Goal: Navigation & Orientation: Understand site structure

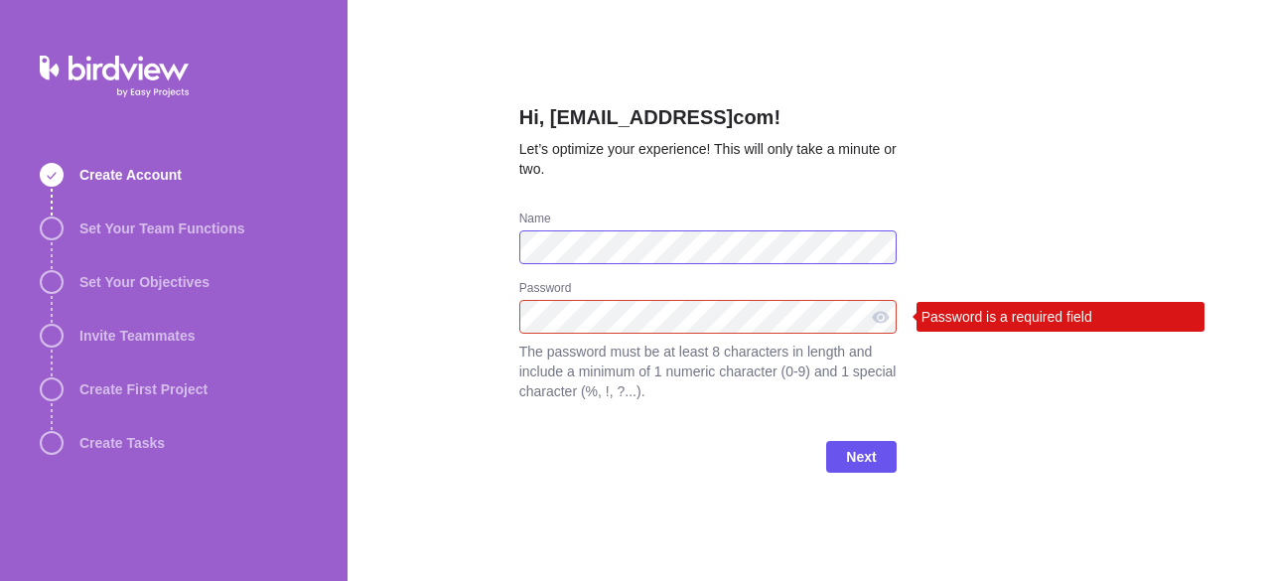
click at [460, 251] on div "Hi, [EMAIL_ADDRESS]com! Let’s optimize your experience! This will only take a m…" at bounding box center [808, 290] width 923 height 581
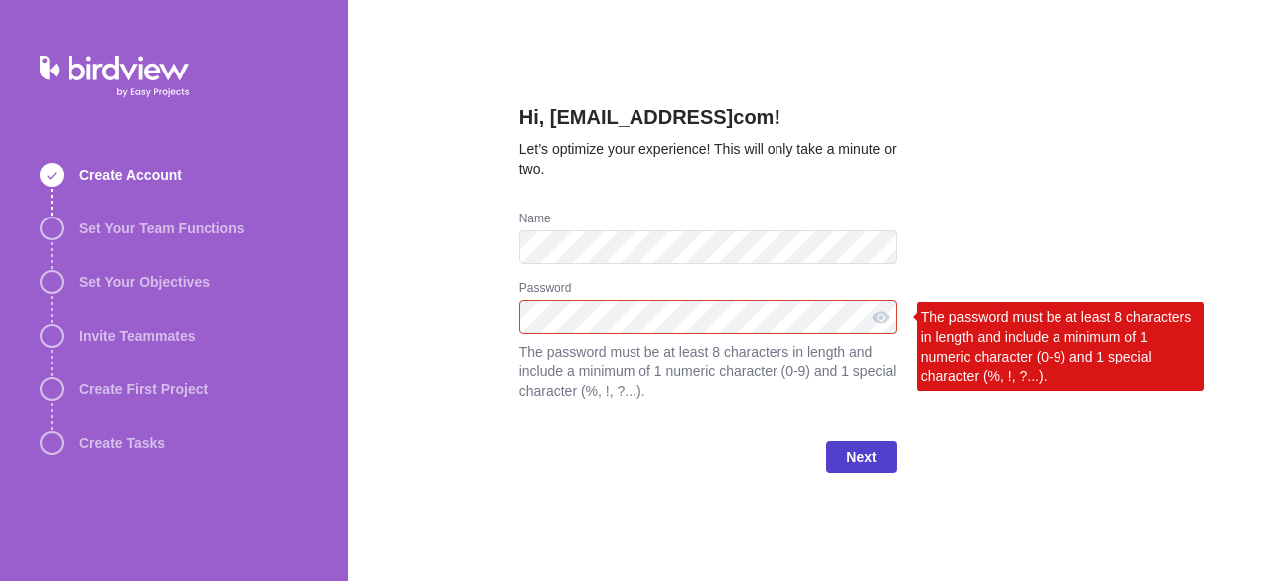
click at [850, 451] on span "Next" at bounding box center [861, 457] width 30 height 24
click at [882, 325] on div at bounding box center [881, 317] width 32 height 34
click at [844, 458] on span "Next" at bounding box center [860, 457] width 69 height 32
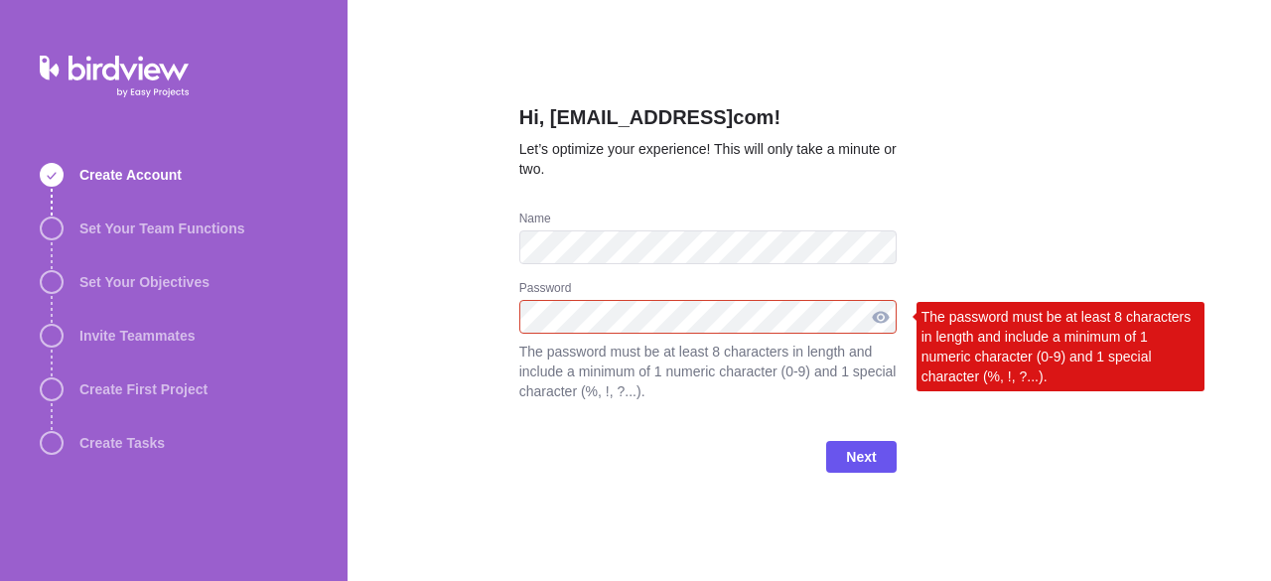
click at [874, 315] on div at bounding box center [881, 317] width 32 height 34
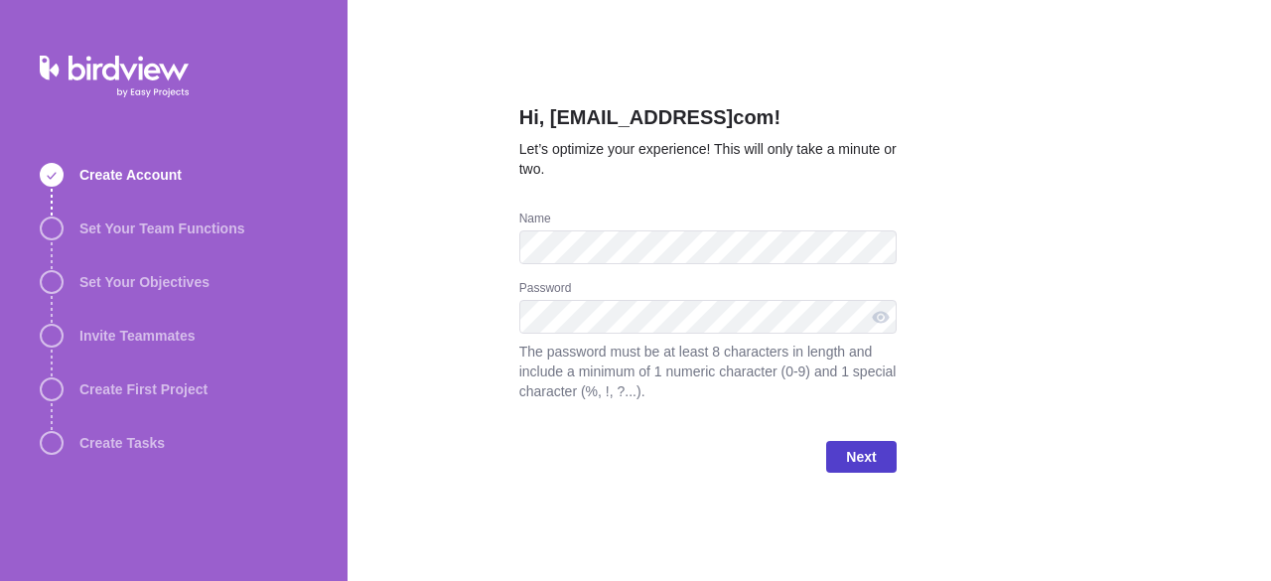
click at [866, 454] on span "Next" at bounding box center [861, 457] width 30 height 24
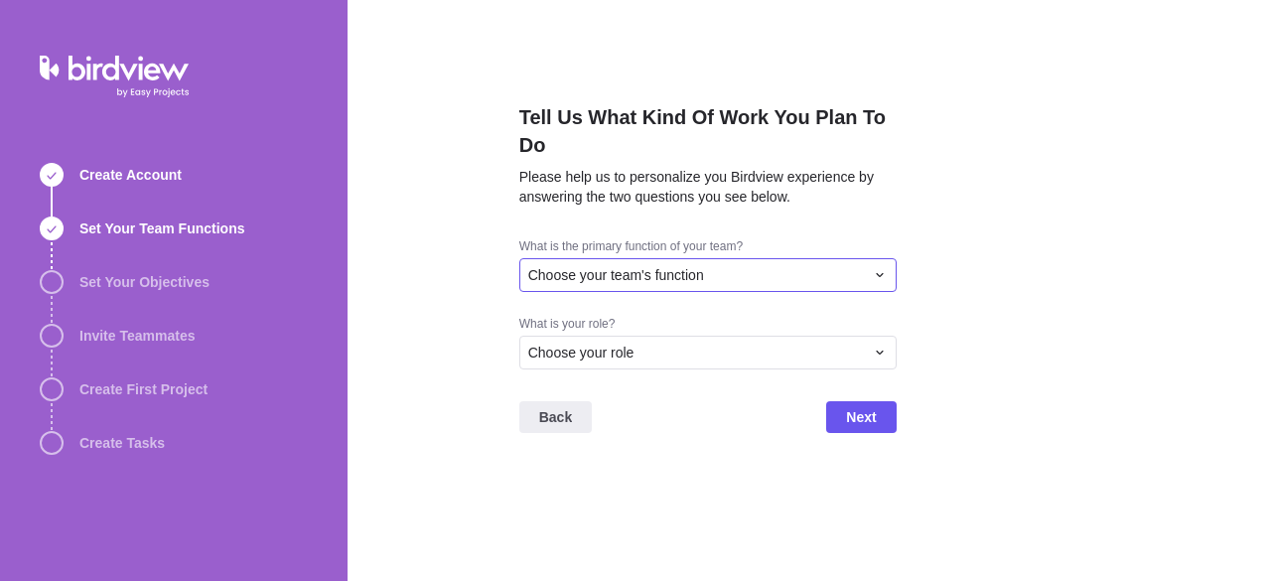
click at [842, 265] on div "Choose your team's function" at bounding box center [696, 275] width 336 height 20
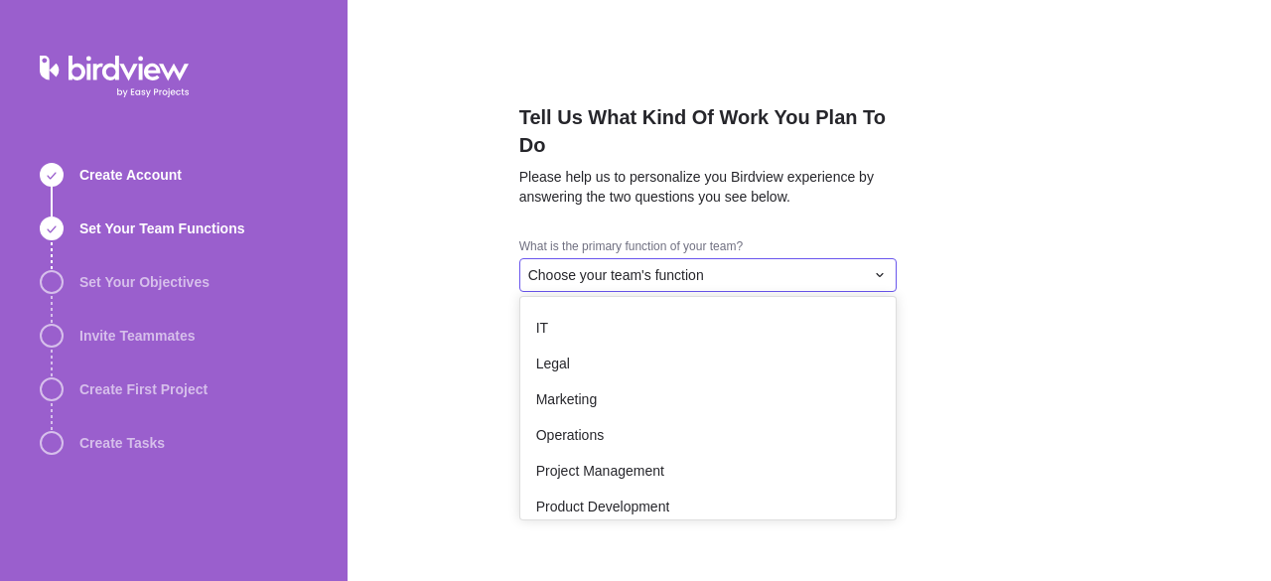
scroll to position [197, 0]
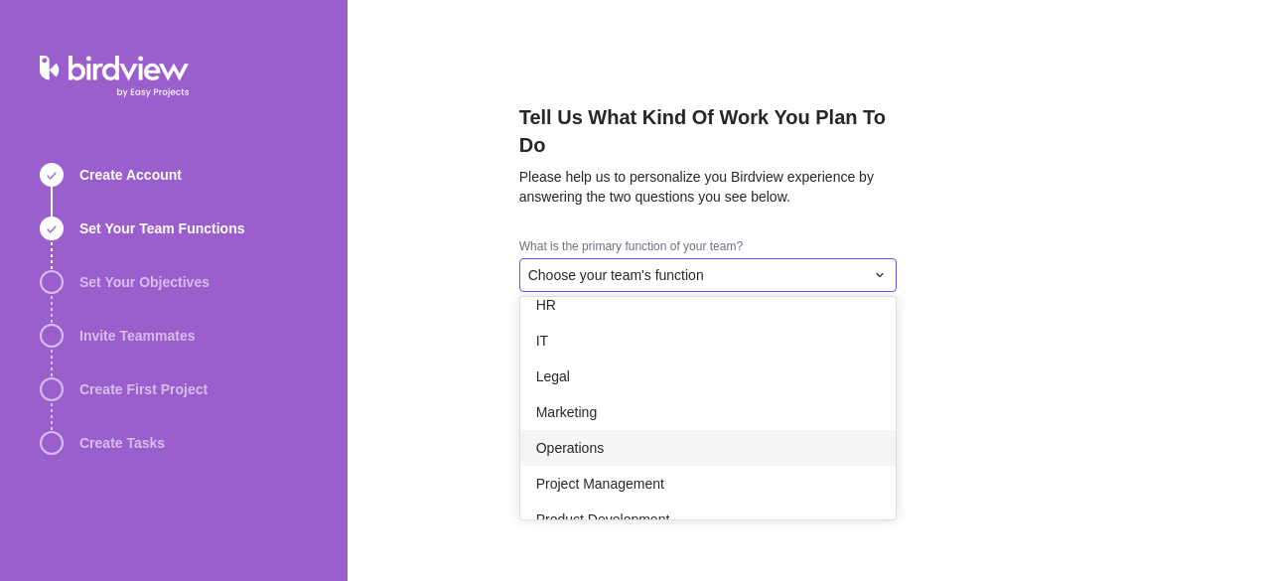
click at [662, 456] on div "Operations" at bounding box center [707, 448] width 375 height 36
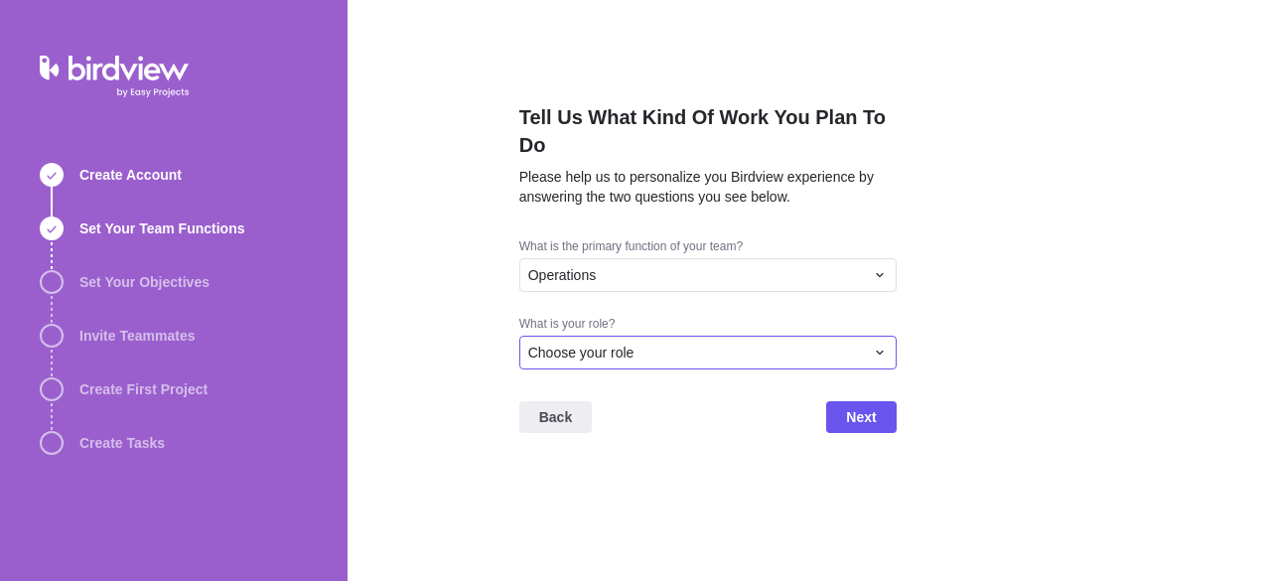
click at [814, 353] on div "Choose your role" at bounding box center [696, 353] width 336 height 20
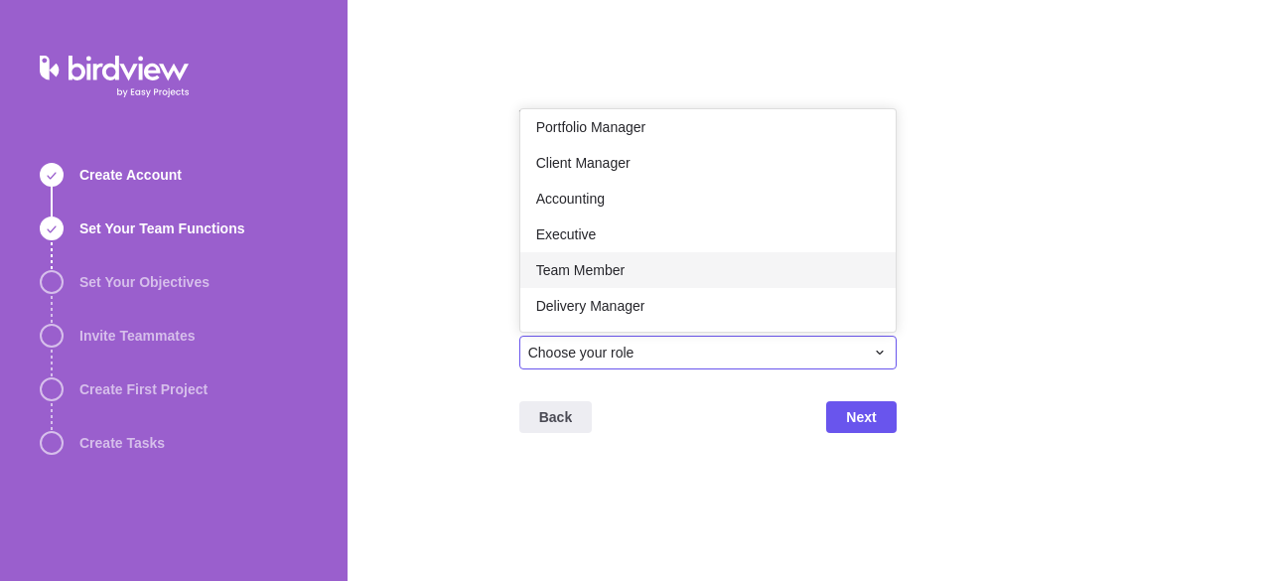
scroll to position [34, 0]
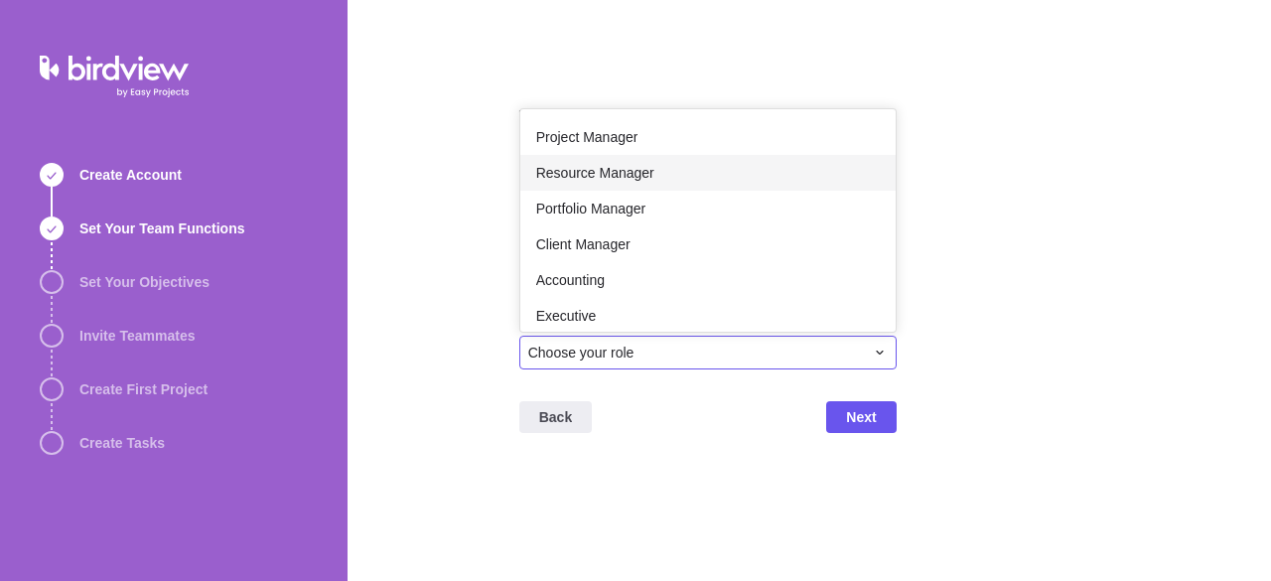
click at [749, 162] on div "Resource Manager" at bounding box center [707, 173] width 375 height 36
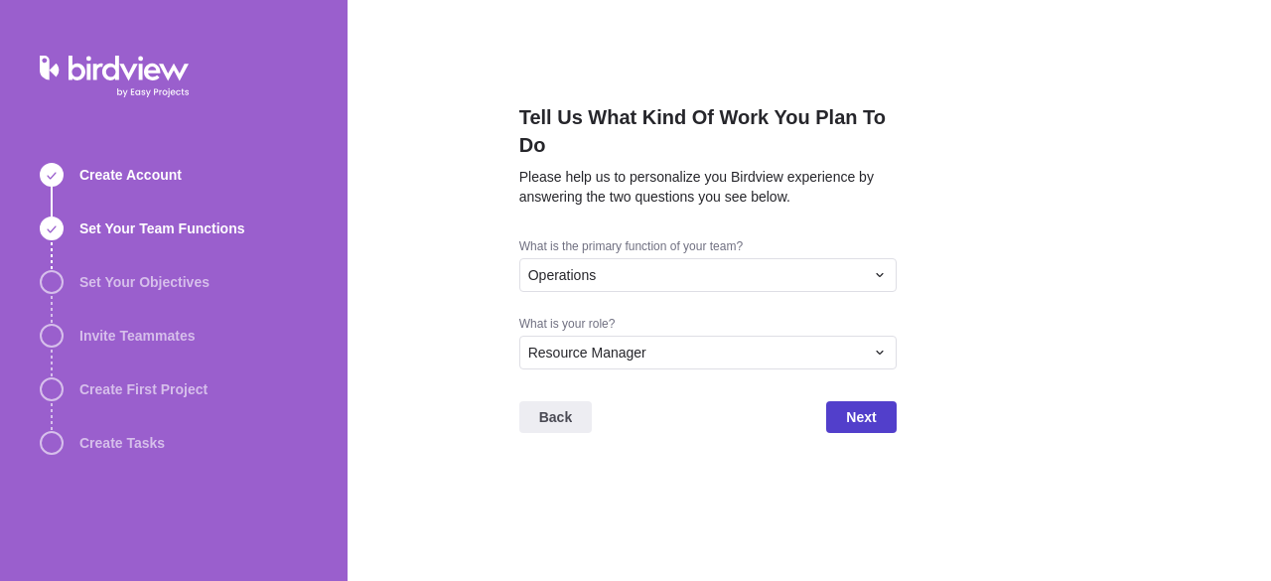
click at [874, 416] on span "Next" at bounding box center [861, 417] width 30 height 24
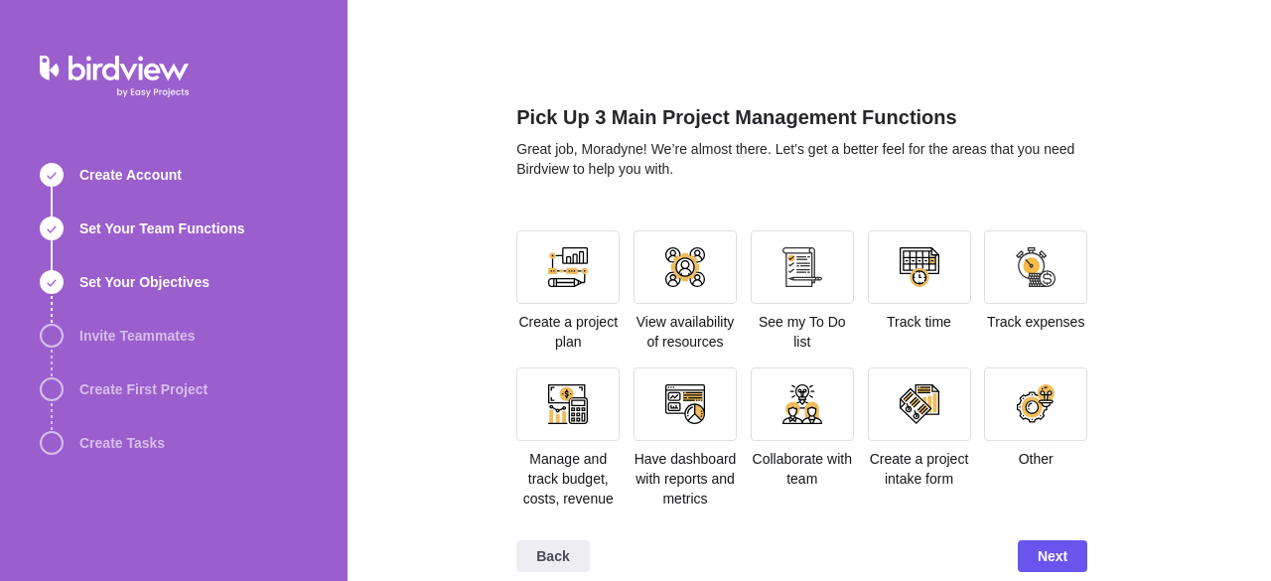
scroll to position [21, 0]
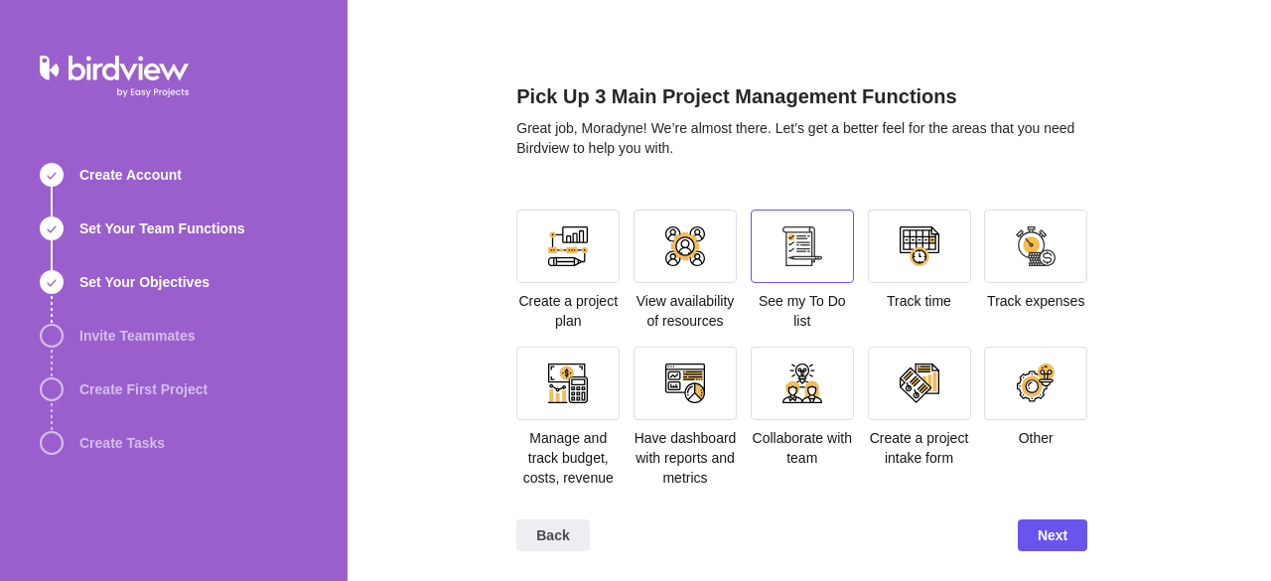
click at [824, 249] on div at bounding box center [802, 245] width 103 height 73
click at [889, 249] on div at bounding box center [919, 245] width 103 height 73
click at [705, 241] on div at bounding box center [684, 245] width 103 height 73
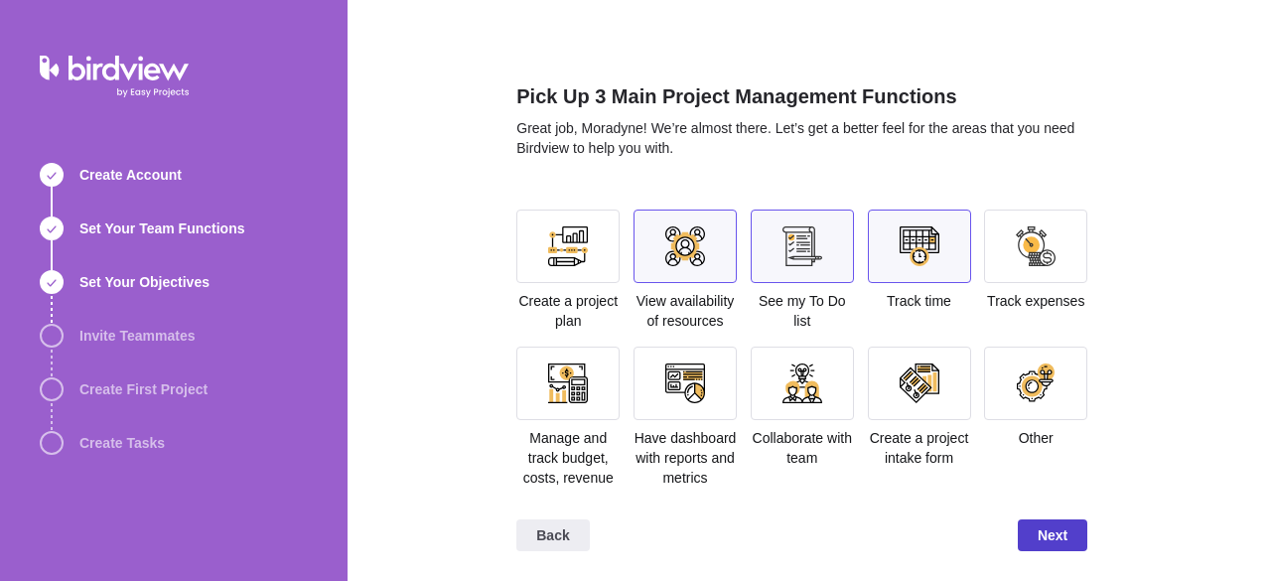
click at [1053, 539] on span "Next" at bounding box center [1052, 535] width 30 height 24
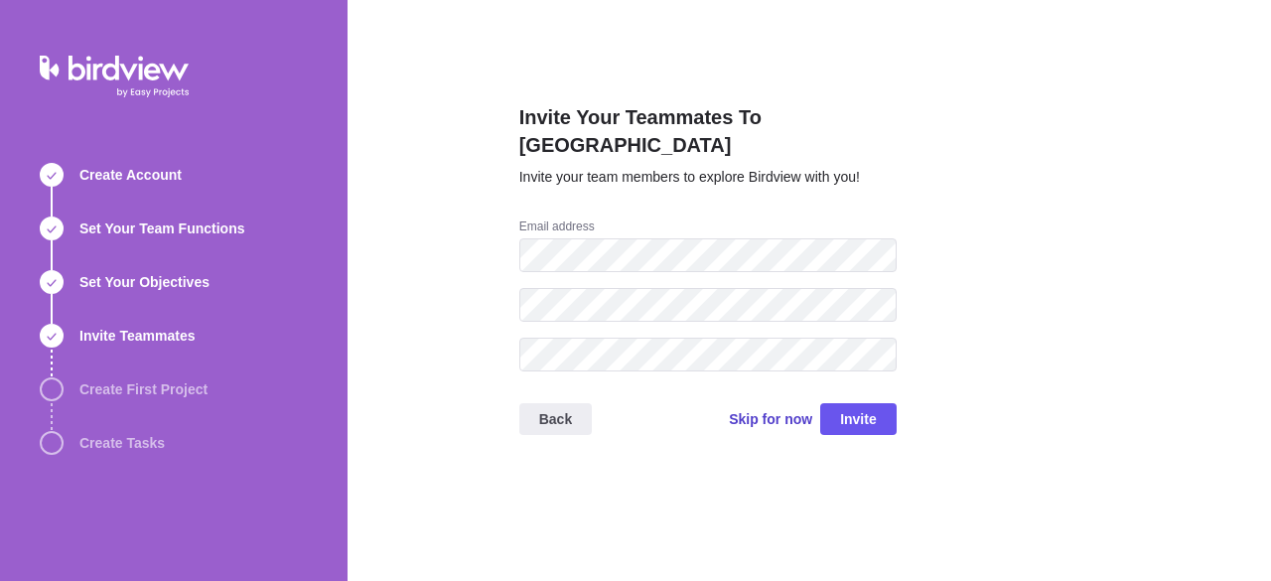
click at [772, 409] on span "Skip for now" at bounding box center [770, 419] width 83 height 20
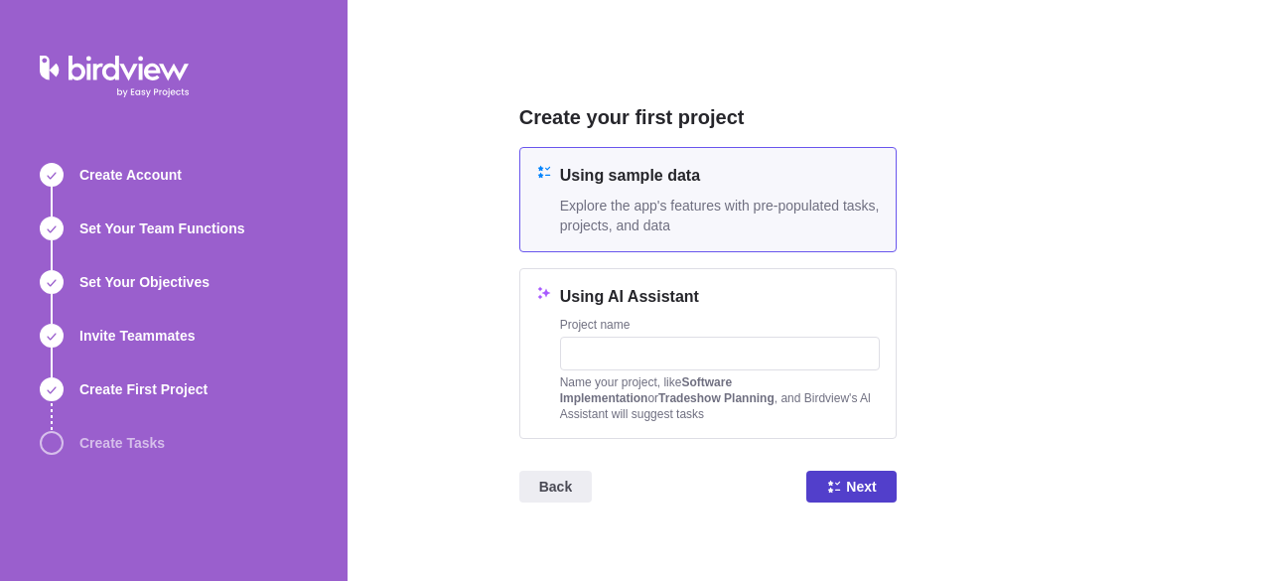
click at [858, 498] on span "Next" at bounding box center [850, 487] width 89 height 32
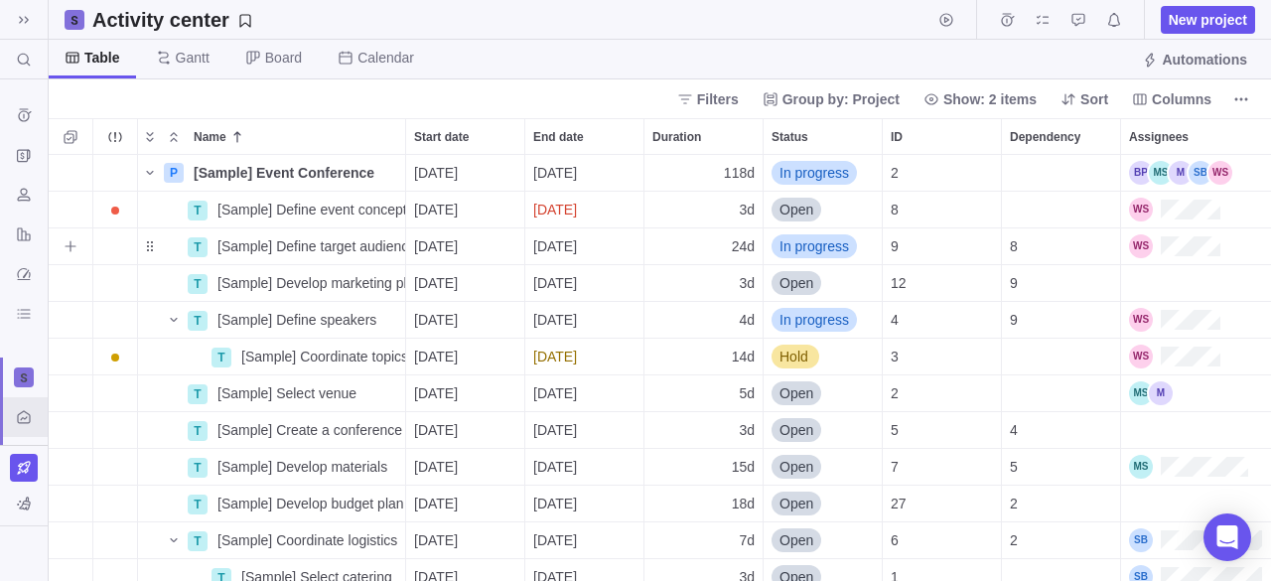
scroll to position [411, 1207]
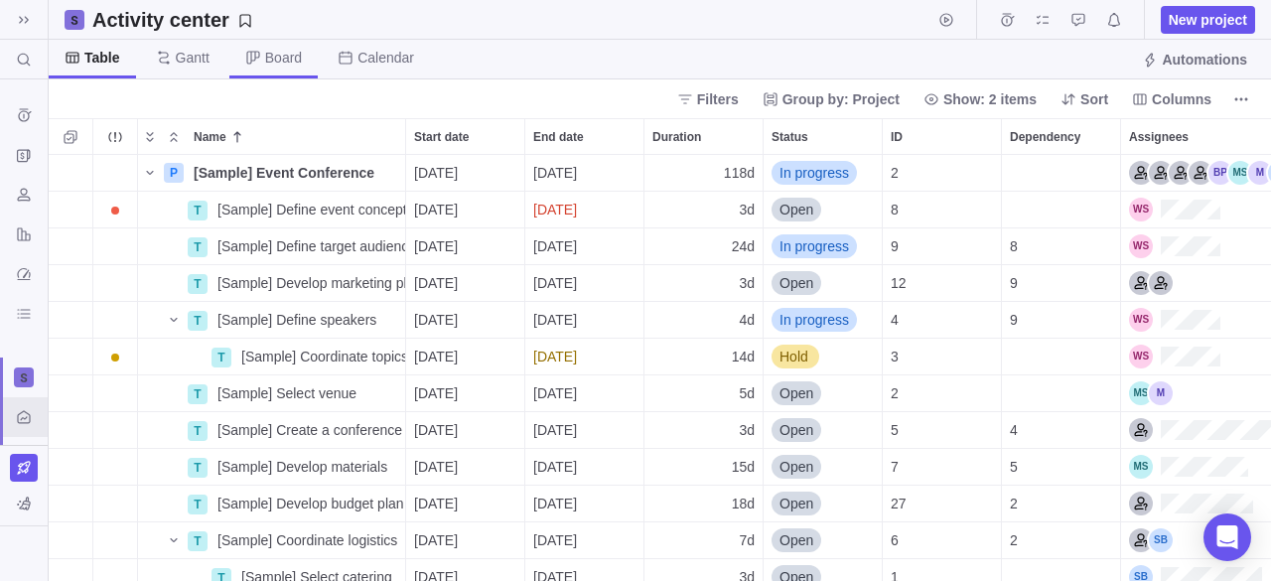
click at [265, 57] on span "Board" at bounding box center [283, 58] width 37 height 20
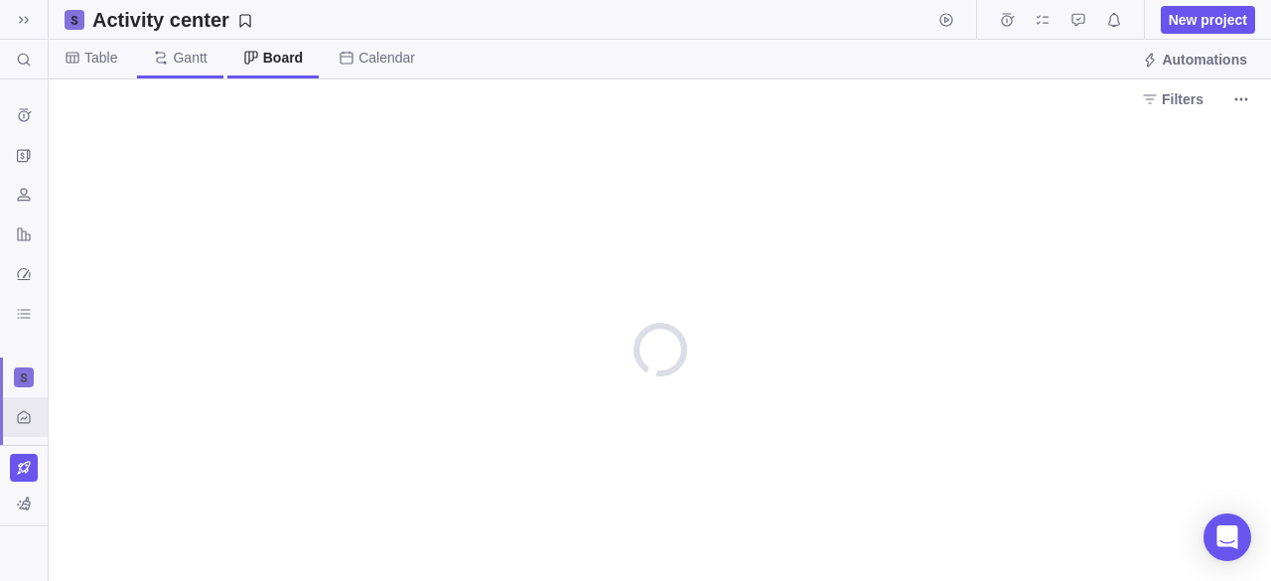
click at [179, 76] on span "Gantt" at bounding box center [179, 59] width 85 height 39
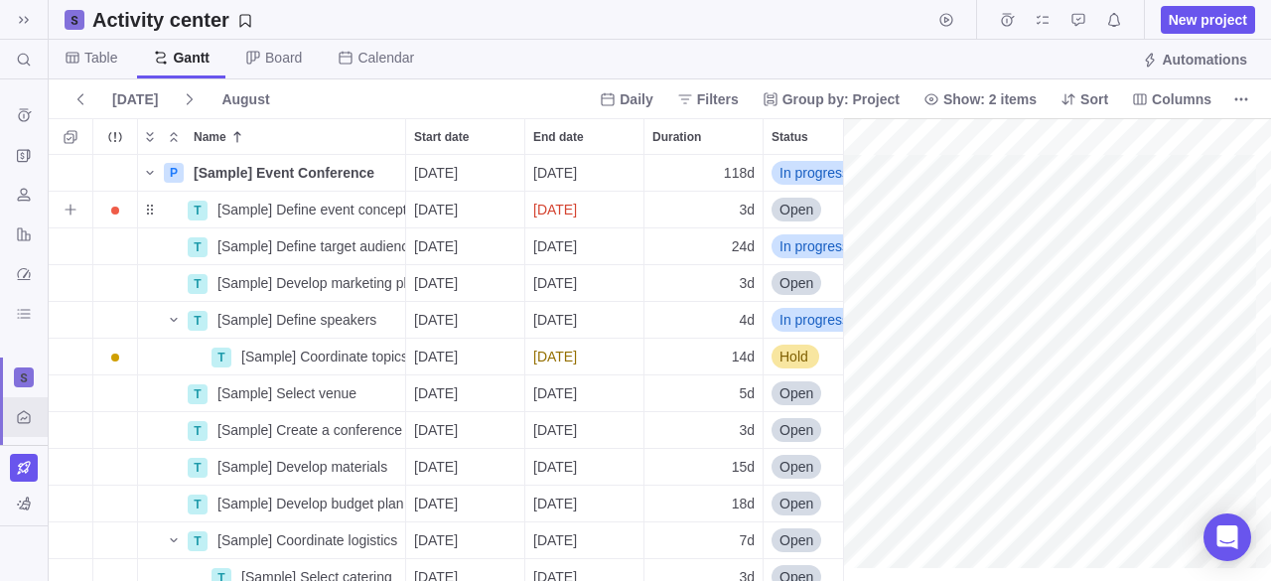
scroll to position [0, 2472]
click at [22, 249] on div "Reports" at bounding box center [24, 234] width 48 height 40
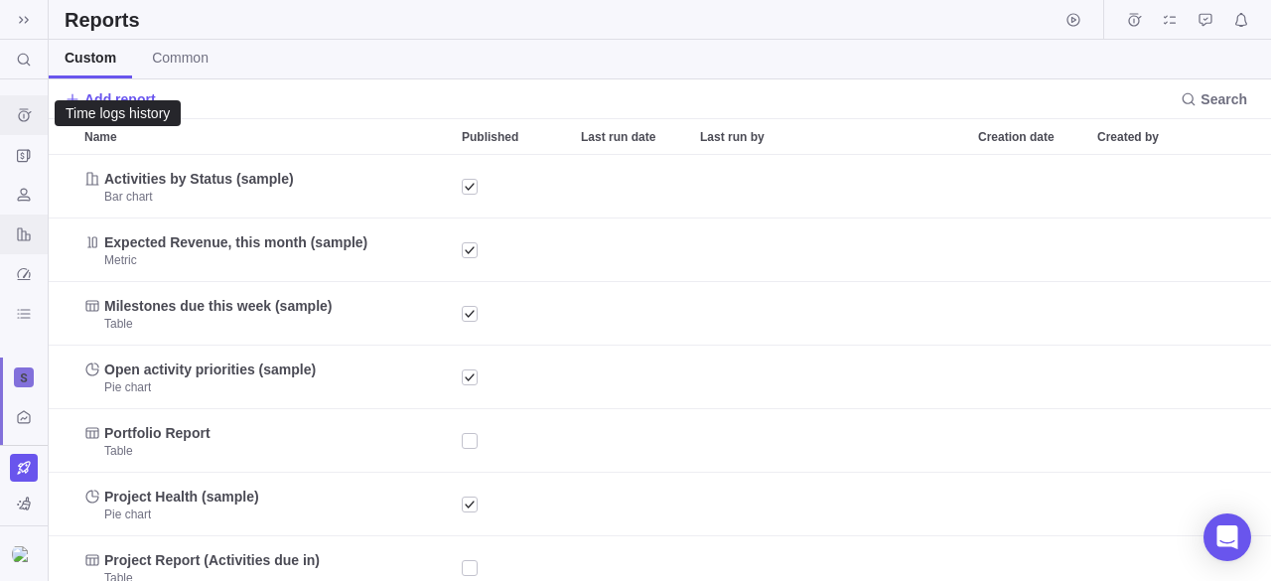
scroll to position [411, 1207]
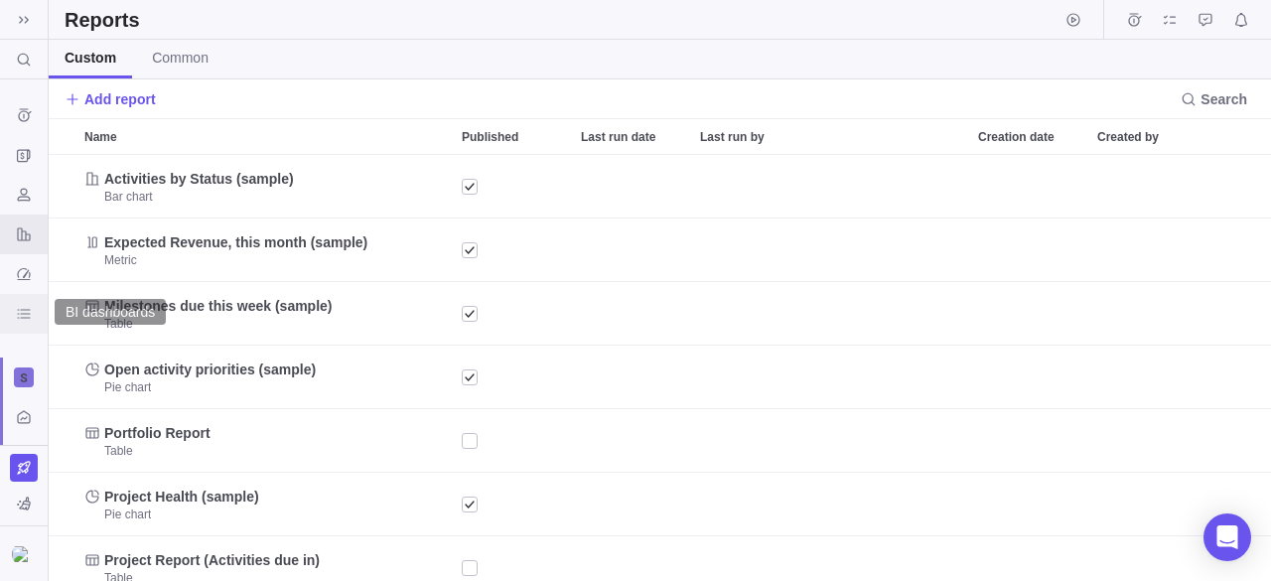
click at [30, 302] on div "BI dashboards" at bounding box center [24, 314] width 32 height 32
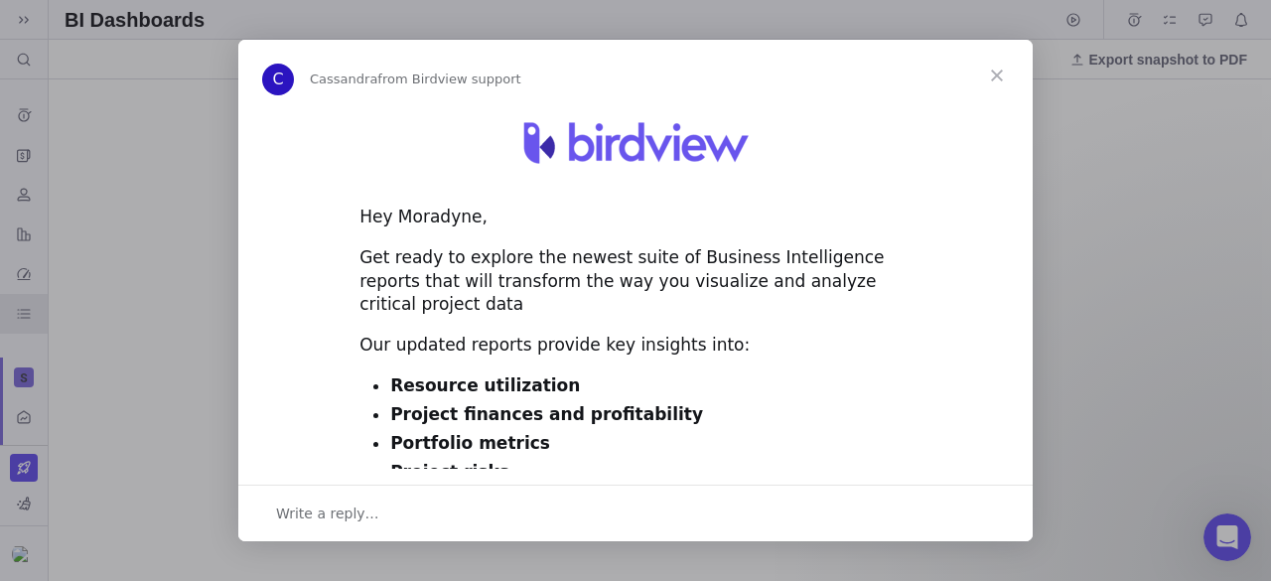
click at [996, 77] on span "Close" at bounding box center [996, 75] width 71 height 71
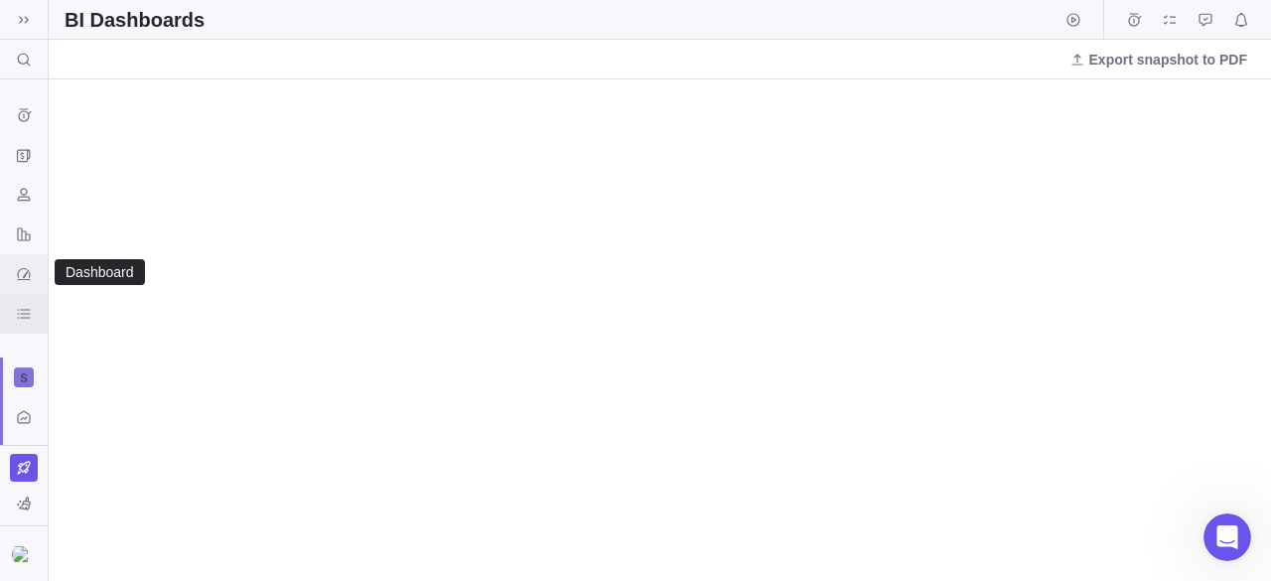
click at [28, 269] on icon "Dashboard" at bounding box center [24, 274] width 16 height 16
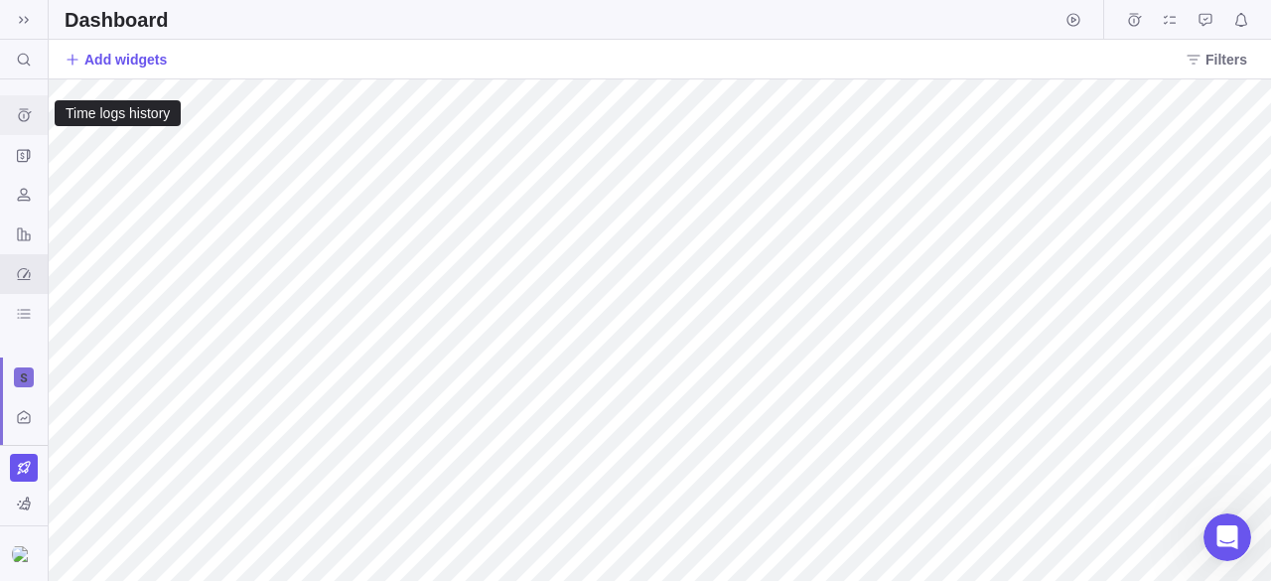
click at [20, 121] on icon "Time logs history" at bounding box center [24, 115] width 16 height 16
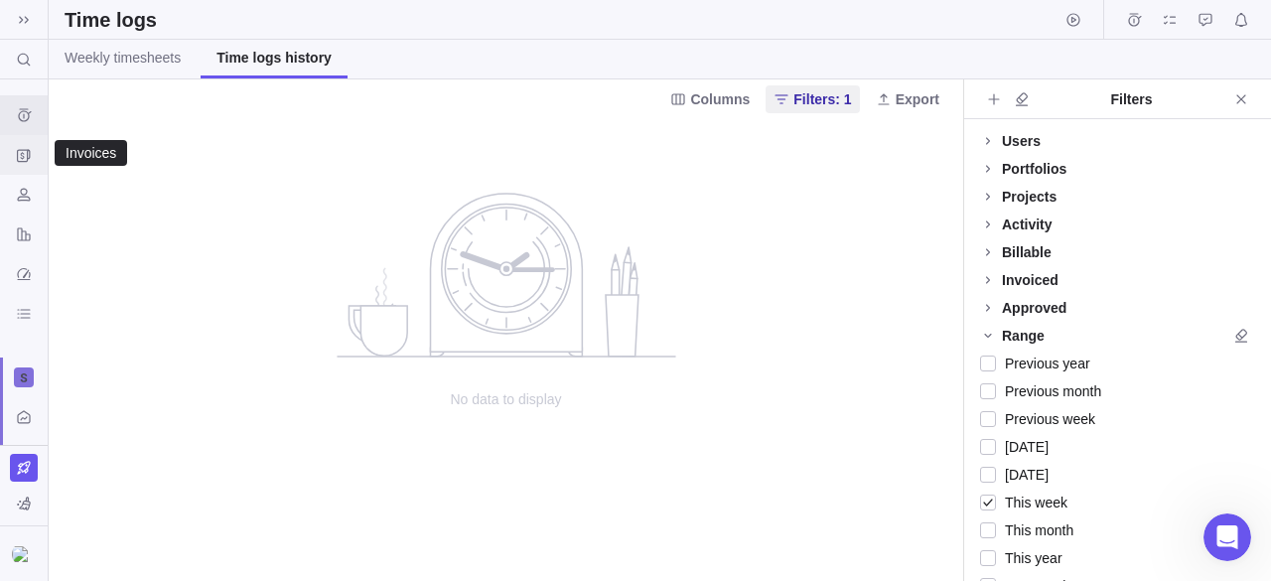
click at [24, 156] on icon "Invoices" at bounding box center [22, 156] width 4 height 8
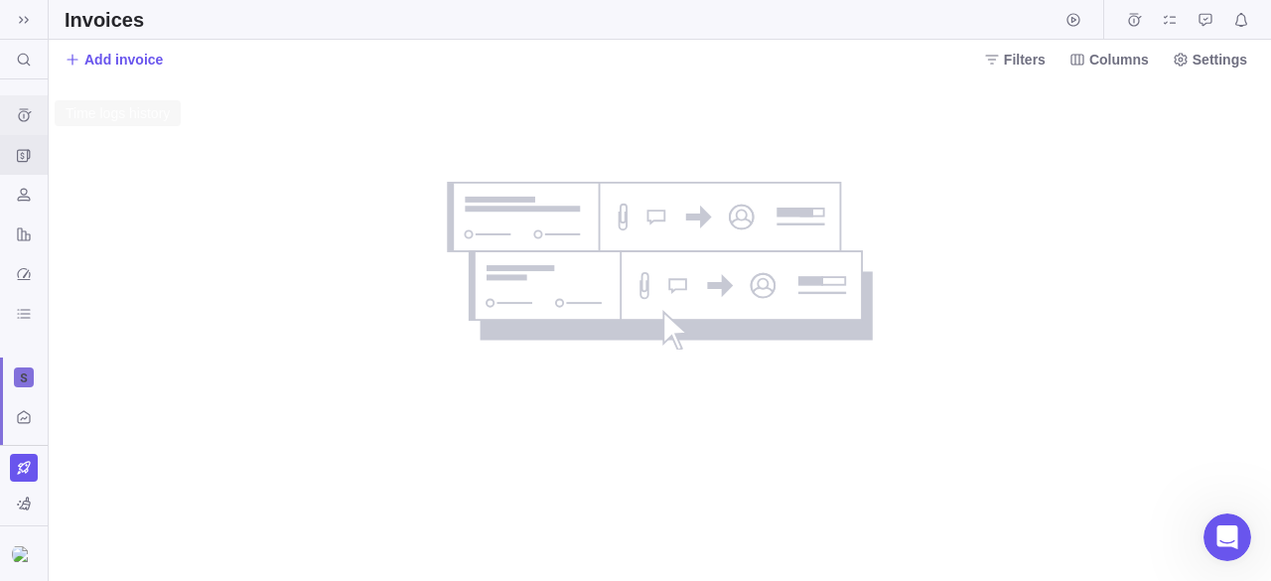
click at [30, 110] on icon "Time logs history" at bounding box center [24, 115] width 16 height 16
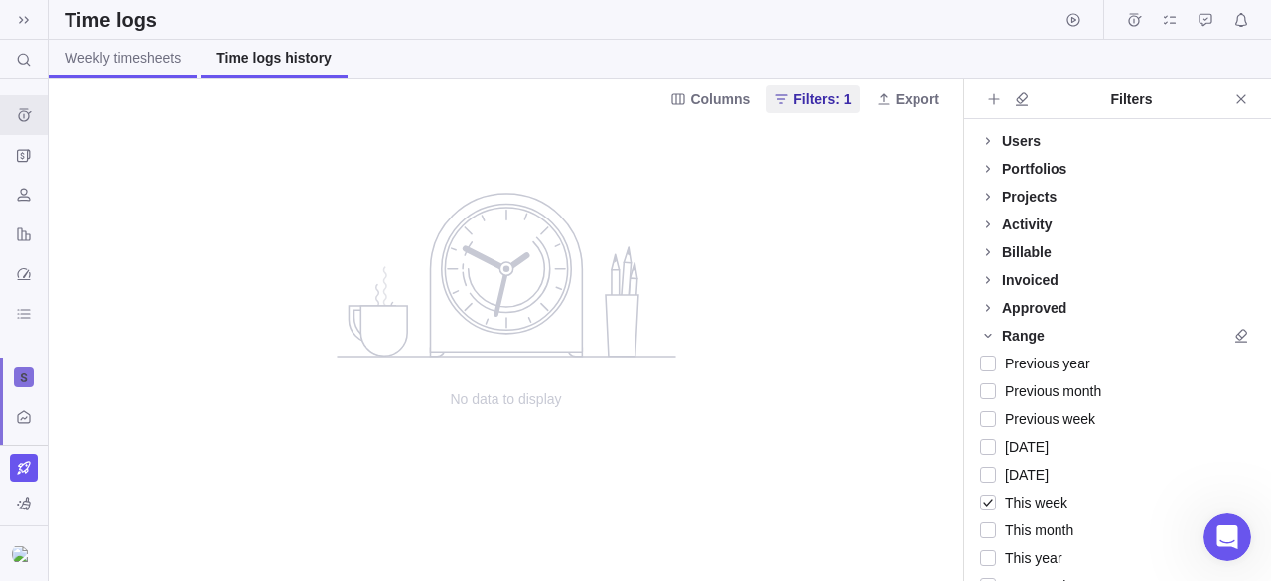
click at [107, 61] on span "Weekly timesheets" at bounding box center [123, 58] width 116 height 20
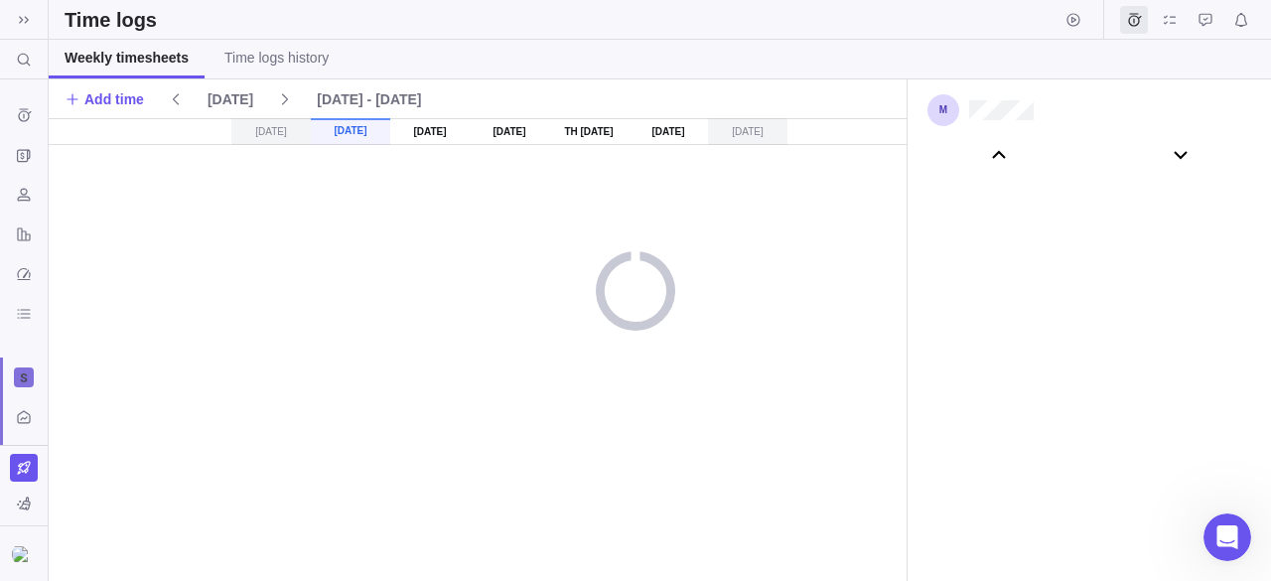
scroll to position [110552, 0]
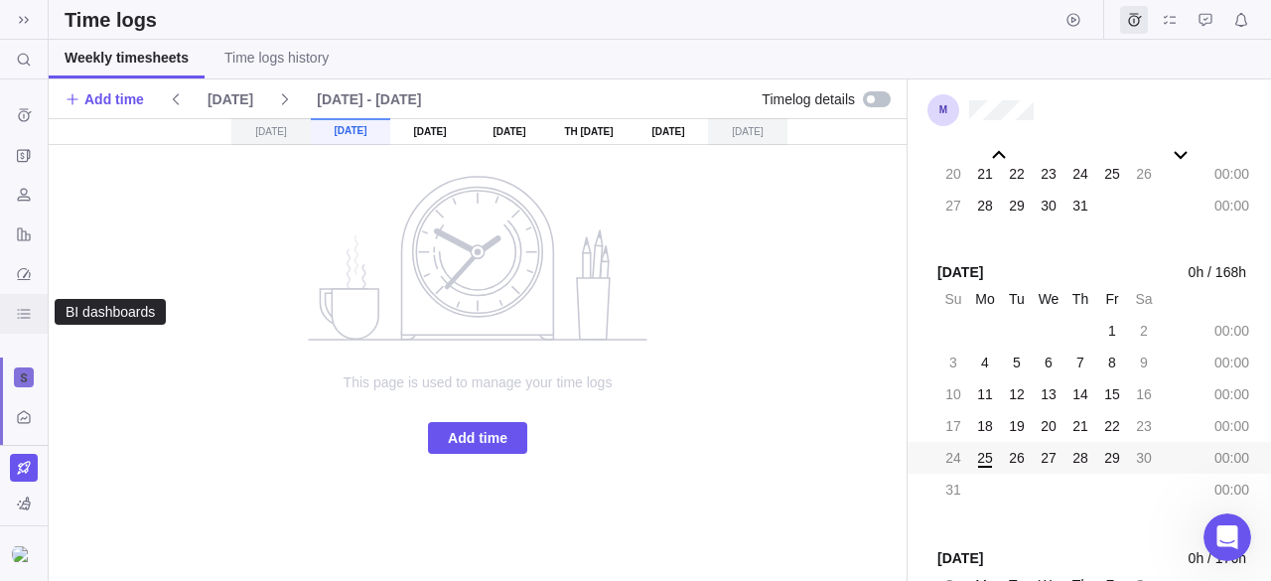
click at [23, 309] on icon "BI dashboards" at bounding box center [23, 313] width 13 height 9
